Goal: Information Seeking & Learning: Learn about a topic

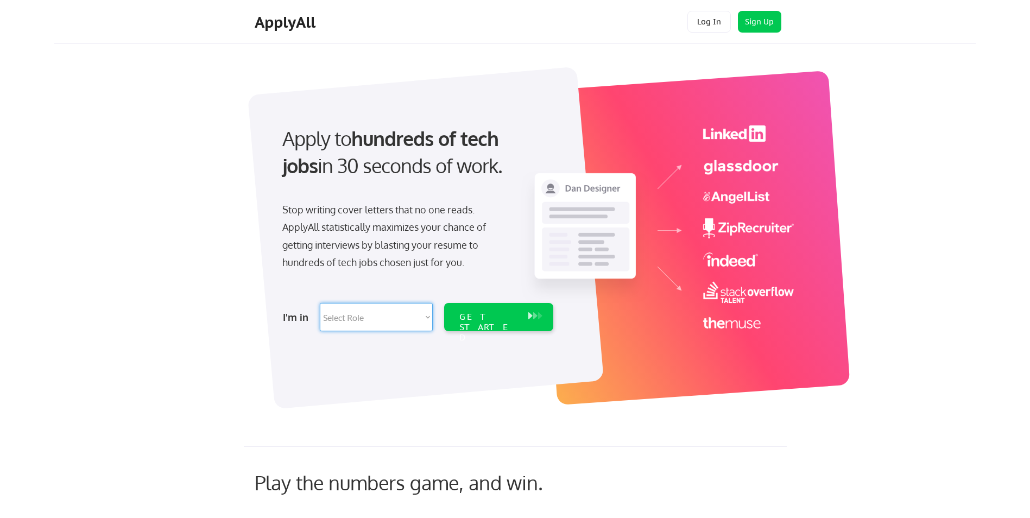
click at [426, 317] on select "Select Role Software Engineering Product Management Customer Success Sales UI/U…" at bounding box center [376, 317] width 113 height 28
click at [667, 339] on div at bounding box center [657, 232] width 273 height 214
click at [764, 24] on button "Sign Up" at bounding box center [759, 22] width 43 height 22
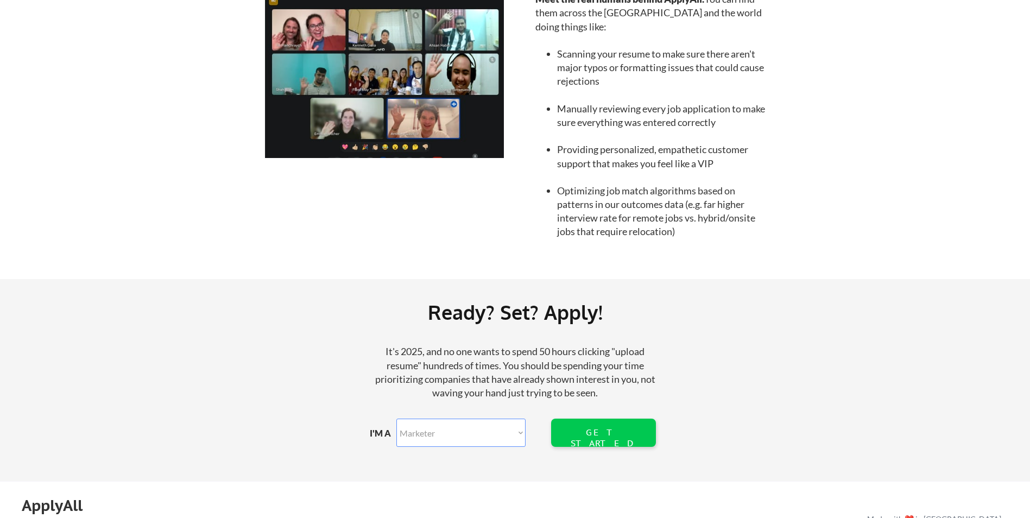
scroll to position [1032, 0]
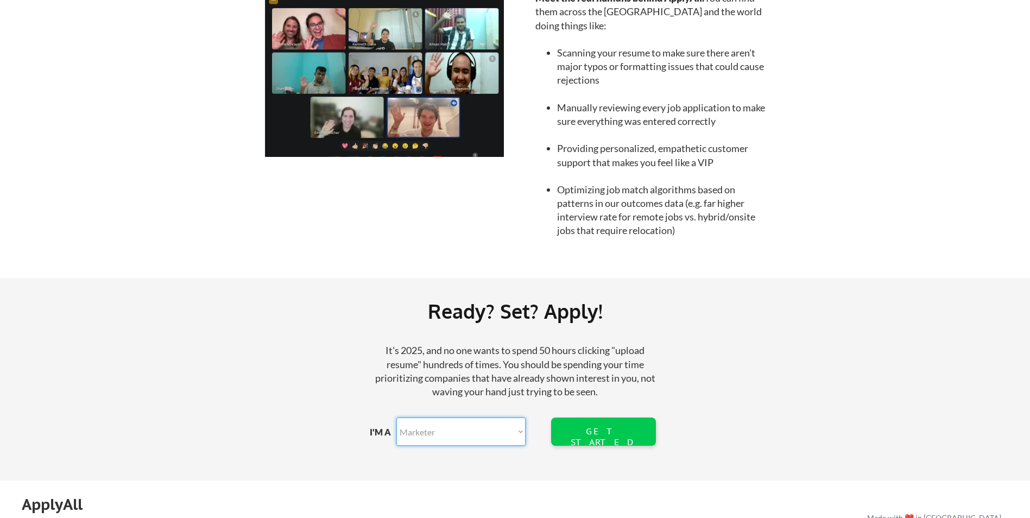
click at [522, 433] on select "Marketer Software Engineering Product Management Customer Success Sales UI/UX/P…" at bounding box center [460, 432] width 129 height 28
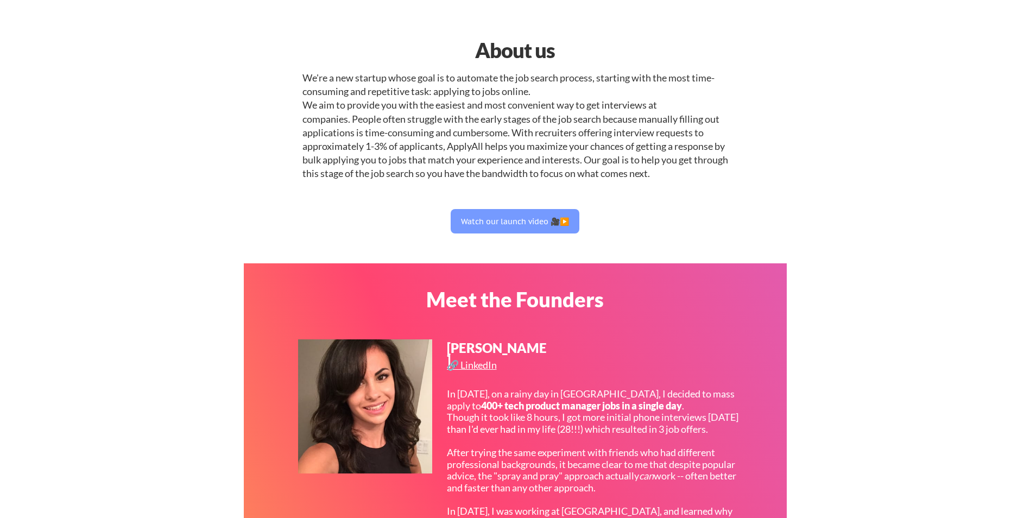
scroll to position [0, 0]
